Goal: Task Accomplishment & Management: Manage account settings

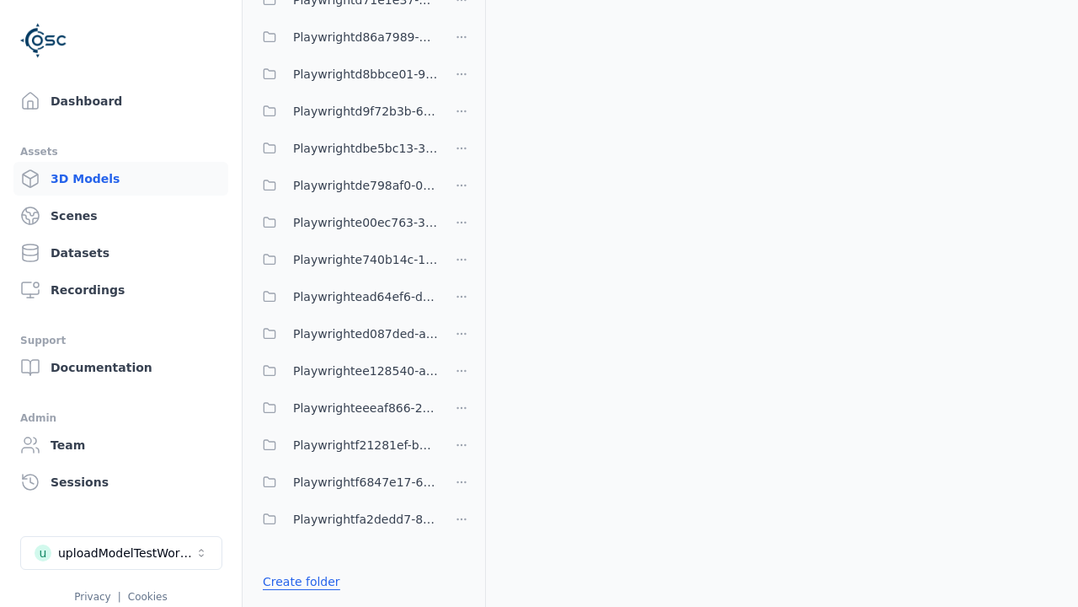
click at [296, 581] on link "Create folder" at bounding box center [302, 581] width 78 height 17
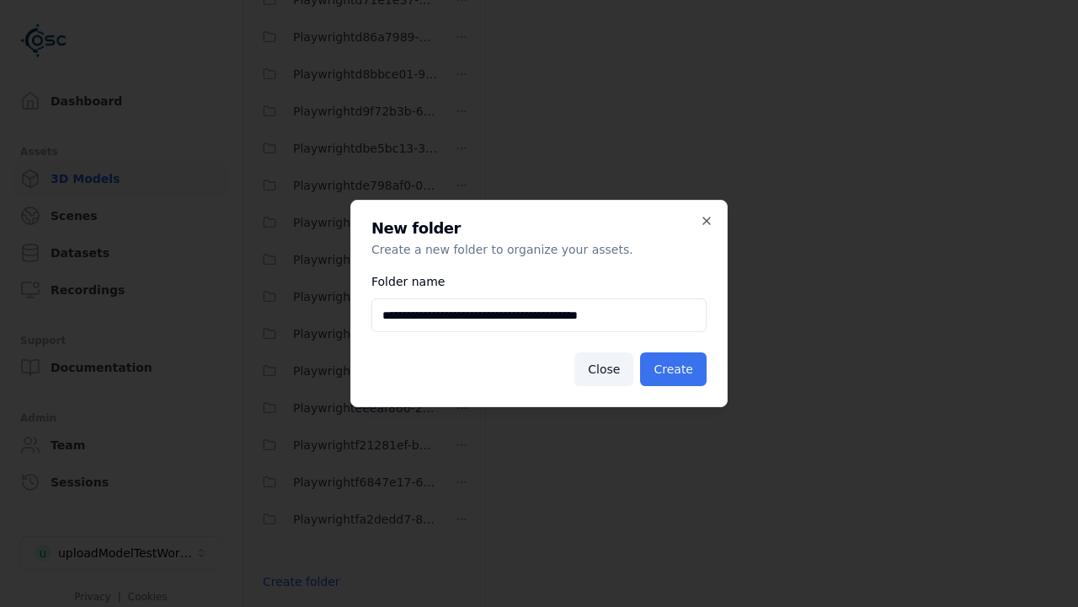
type input "**********"
click at [676, 369] on button "Create" at bounding box center [673, 369] width 67 height 34
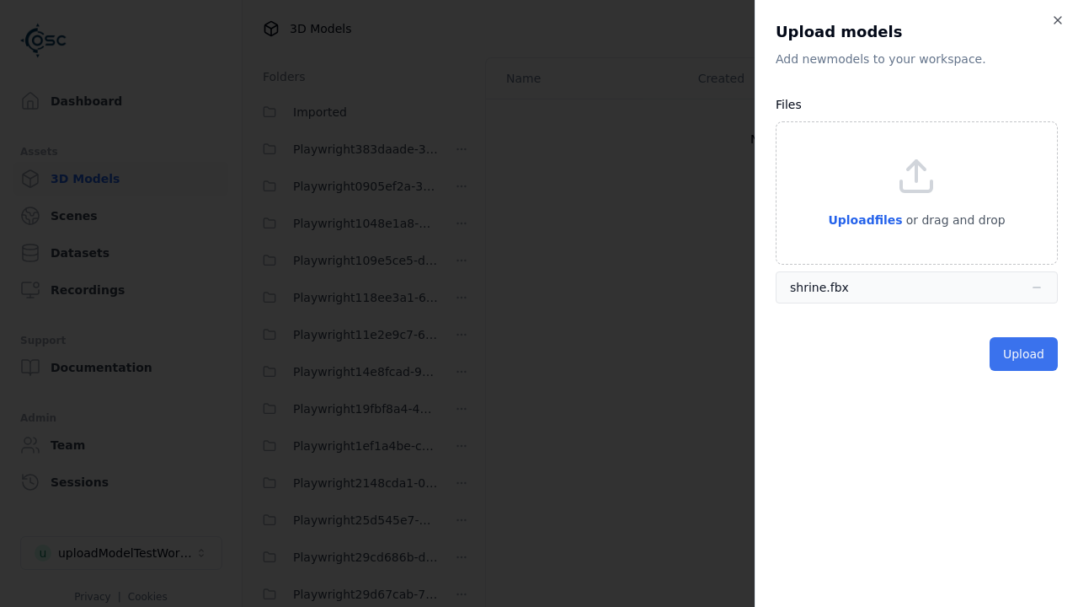
click at [1026, 354] on button "Upload" at bounding box center [1024, 354] width 68 height 34
